Goal: Navigation & Orientation: Go to known website

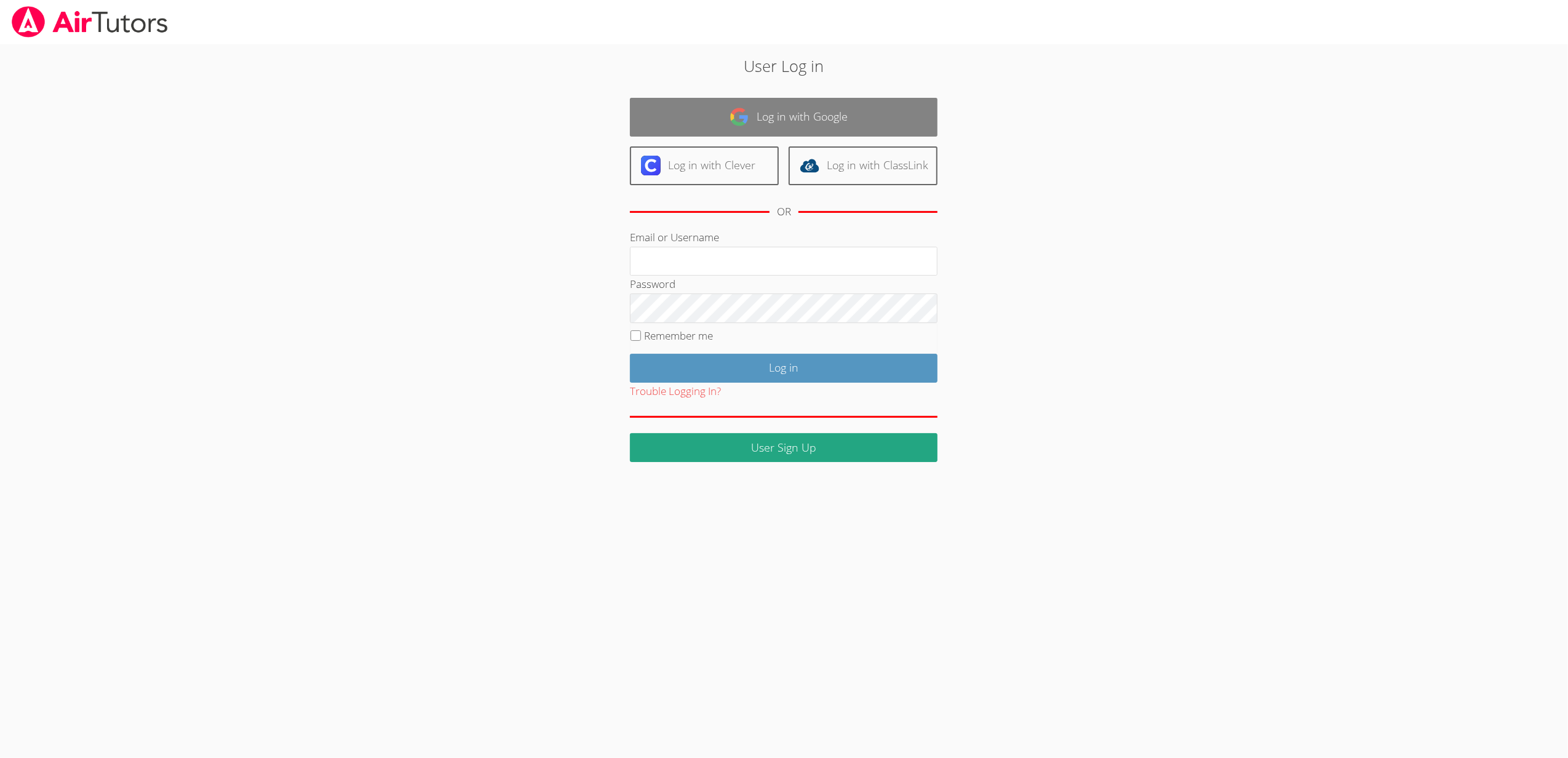
type input "[EMAIL_ADDRESS][DOMAIN_NAME]"
click at [715, 106] on link "Log in with Google" at bounding box center [784, 117] width 308 height 38
